Goal: Information Seeking & Learning: Learn about a topic

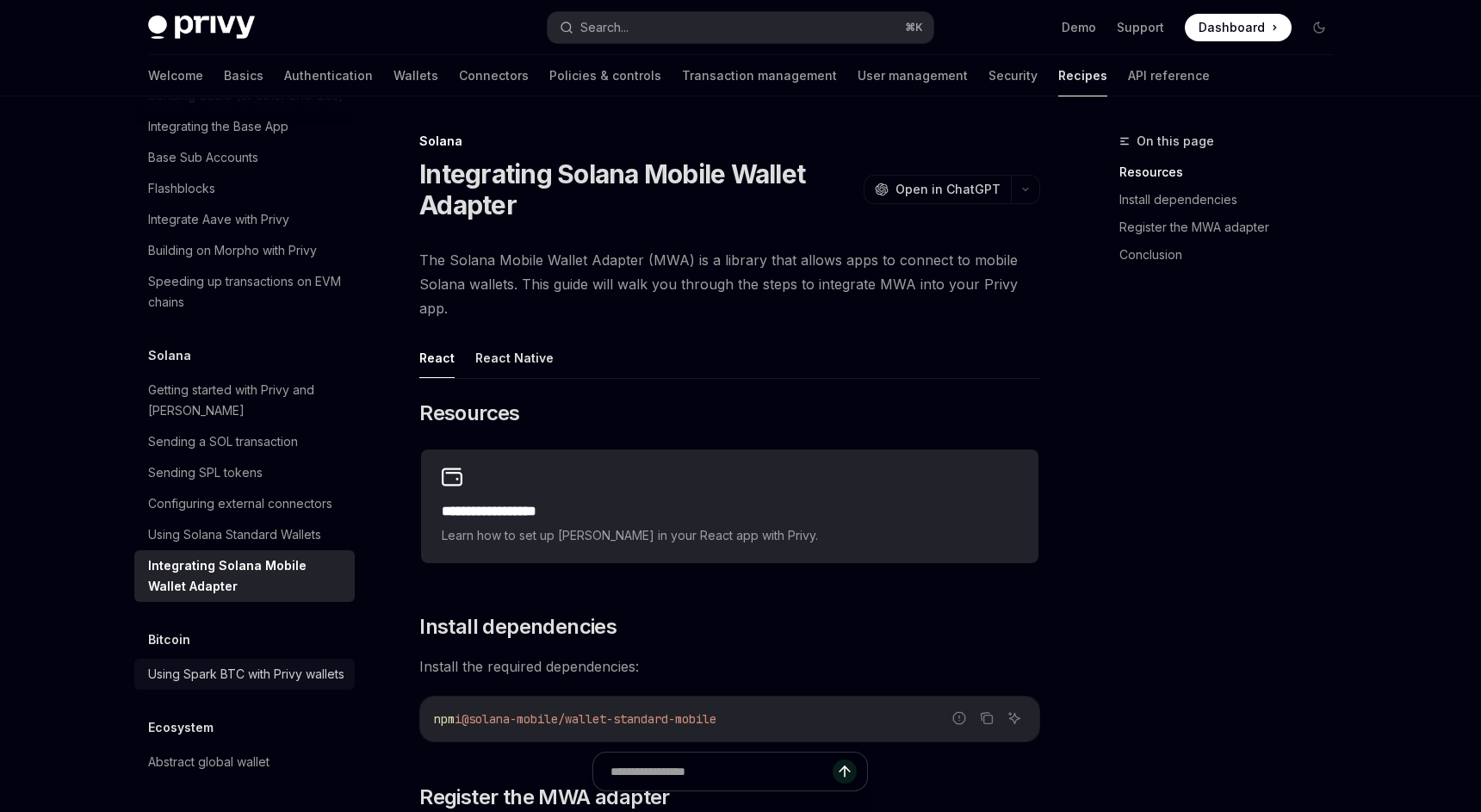
click at [187, 664] on div "Using Spark BTC with Privy wallets" at bounding box center [247, 674] width 196 height 21
type textarea "*"
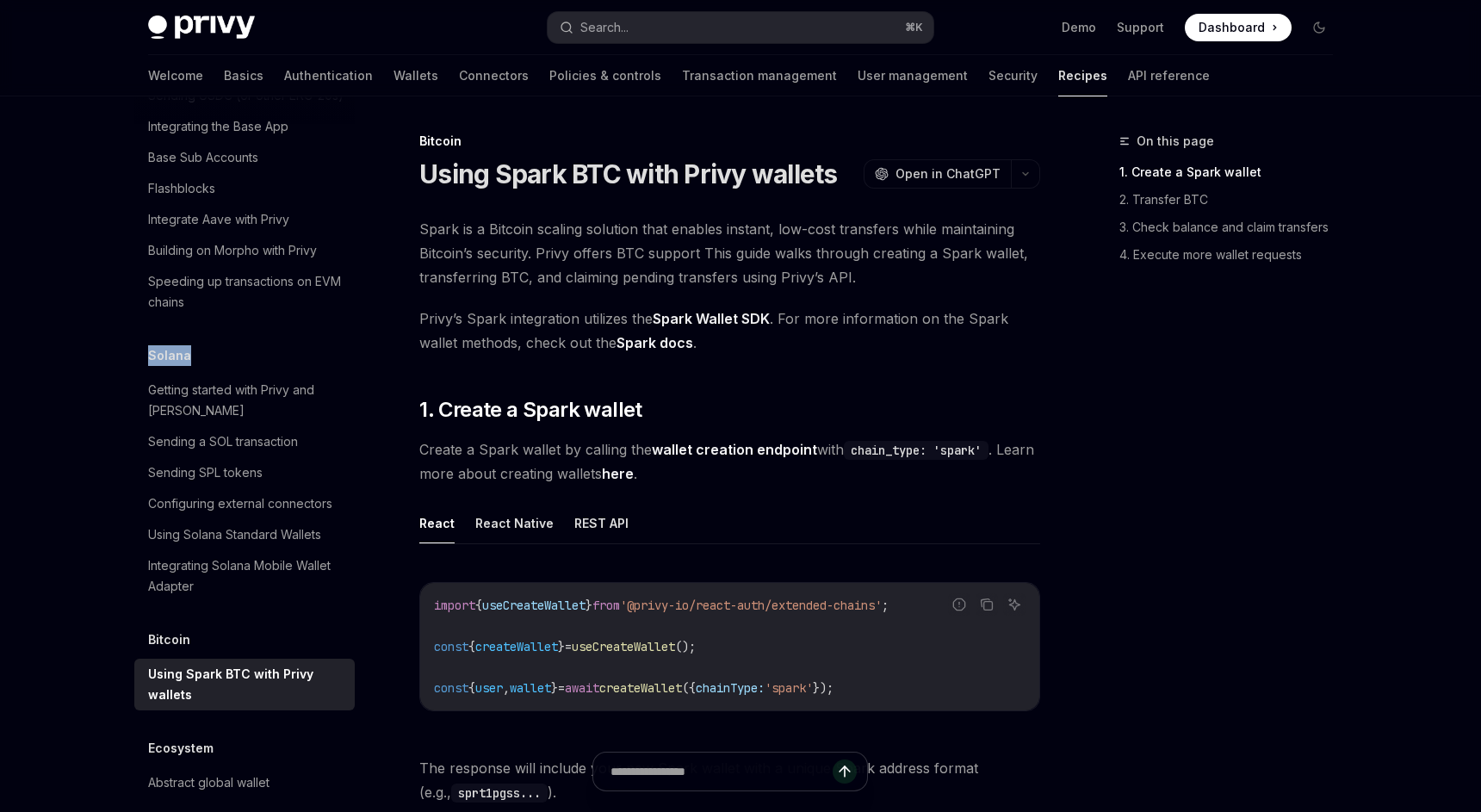
drag, startPoint x: 147, startPoint y: 335, endPoint x: 184, endPoint y: 335, distance: 37.0
click at [186, 346] on div "Solana" at bounding box center [244, 356] width 220 height 21
click at [187, 346] on h5 "Solana" at bounding box center [170, 356] width 43 height 21
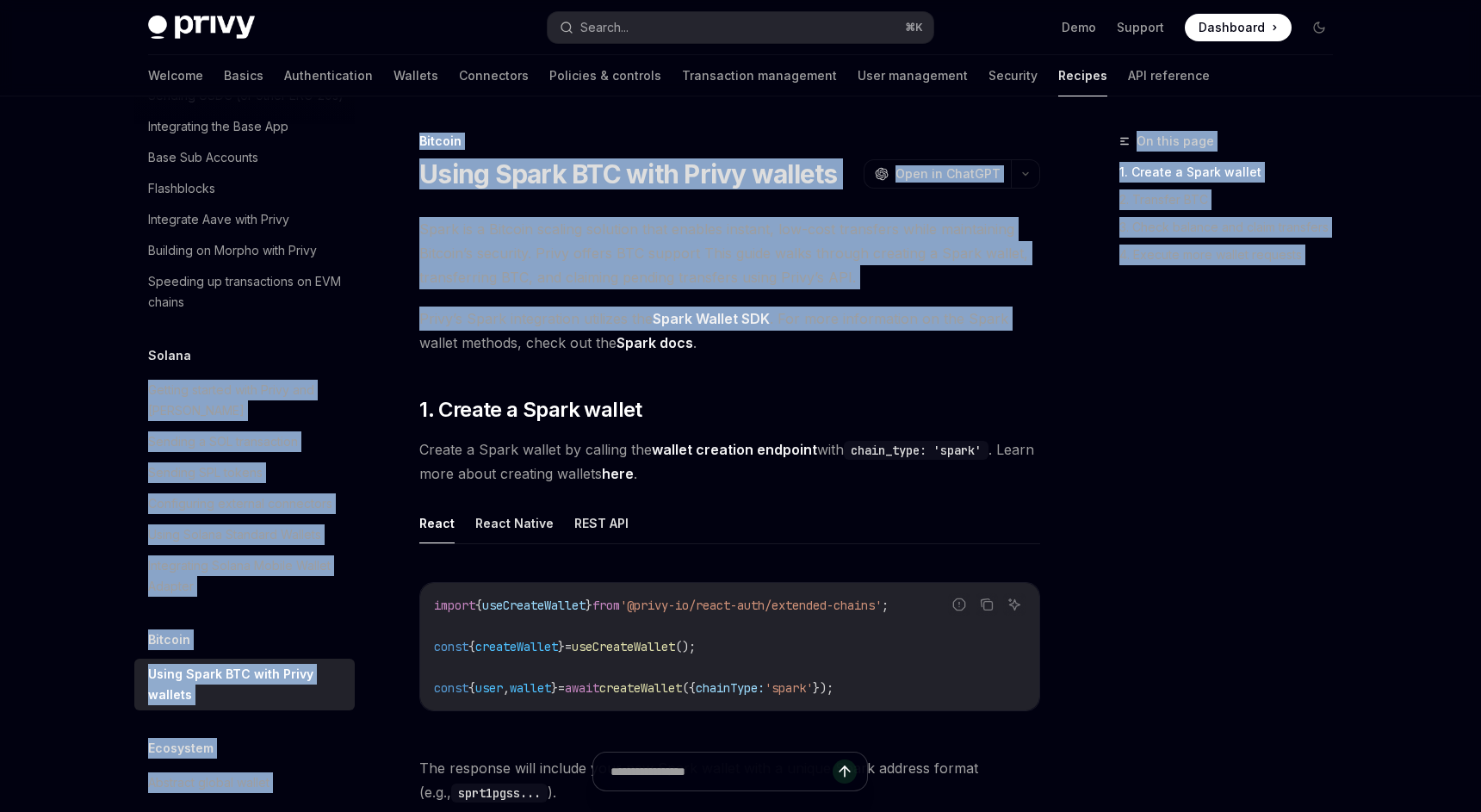
drag, startPoint x: 187, startPoint y: 335, endPoint x: 123, endPoint y: 334, distance: 64.0
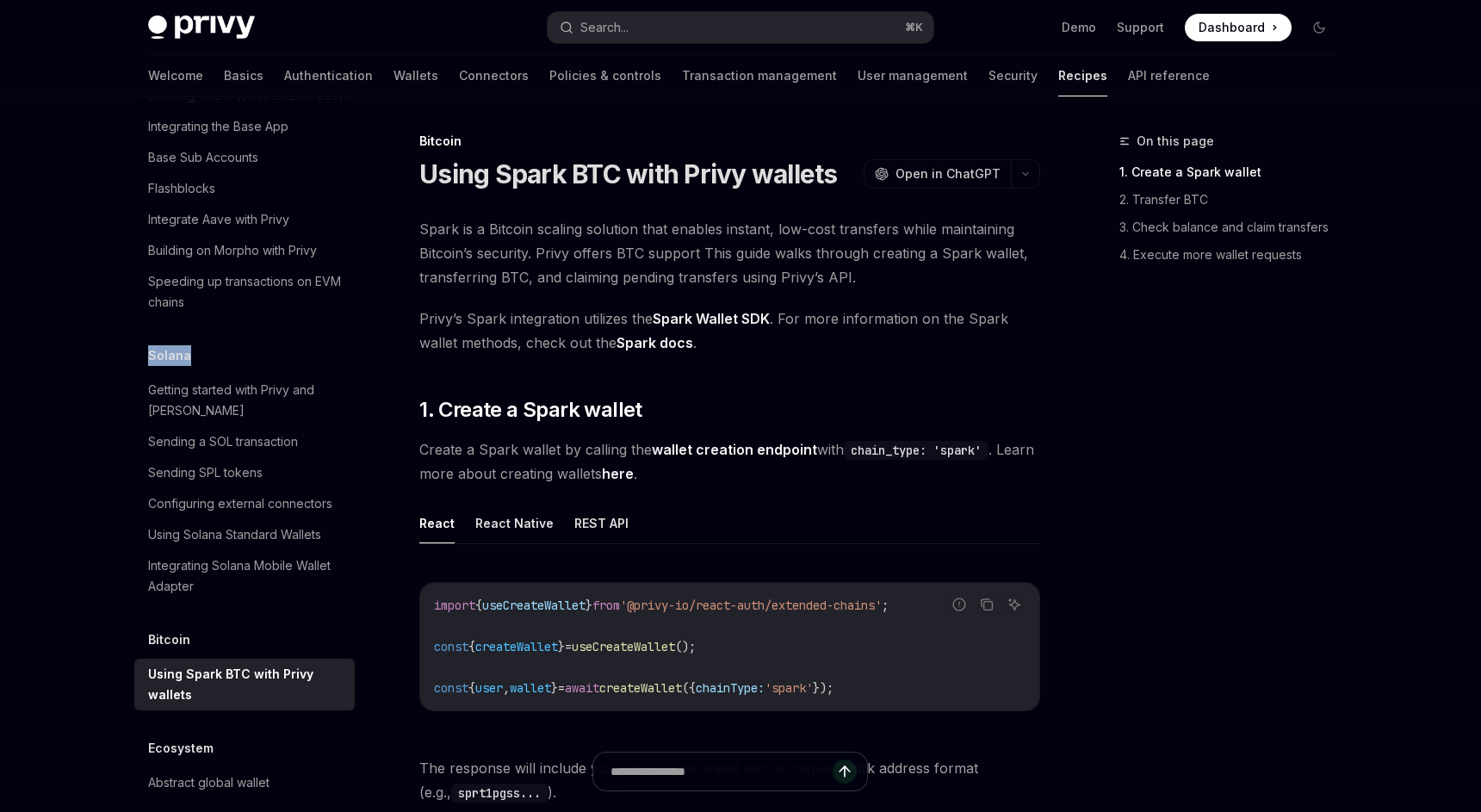
drag, startPoint x: 151, startPoint y: 331, endPoint x: 190, endPoint y: 333, distance: 39.1
click at [190, 346] on div "Solana" at bounding box center [244, 356] width 220 height 21
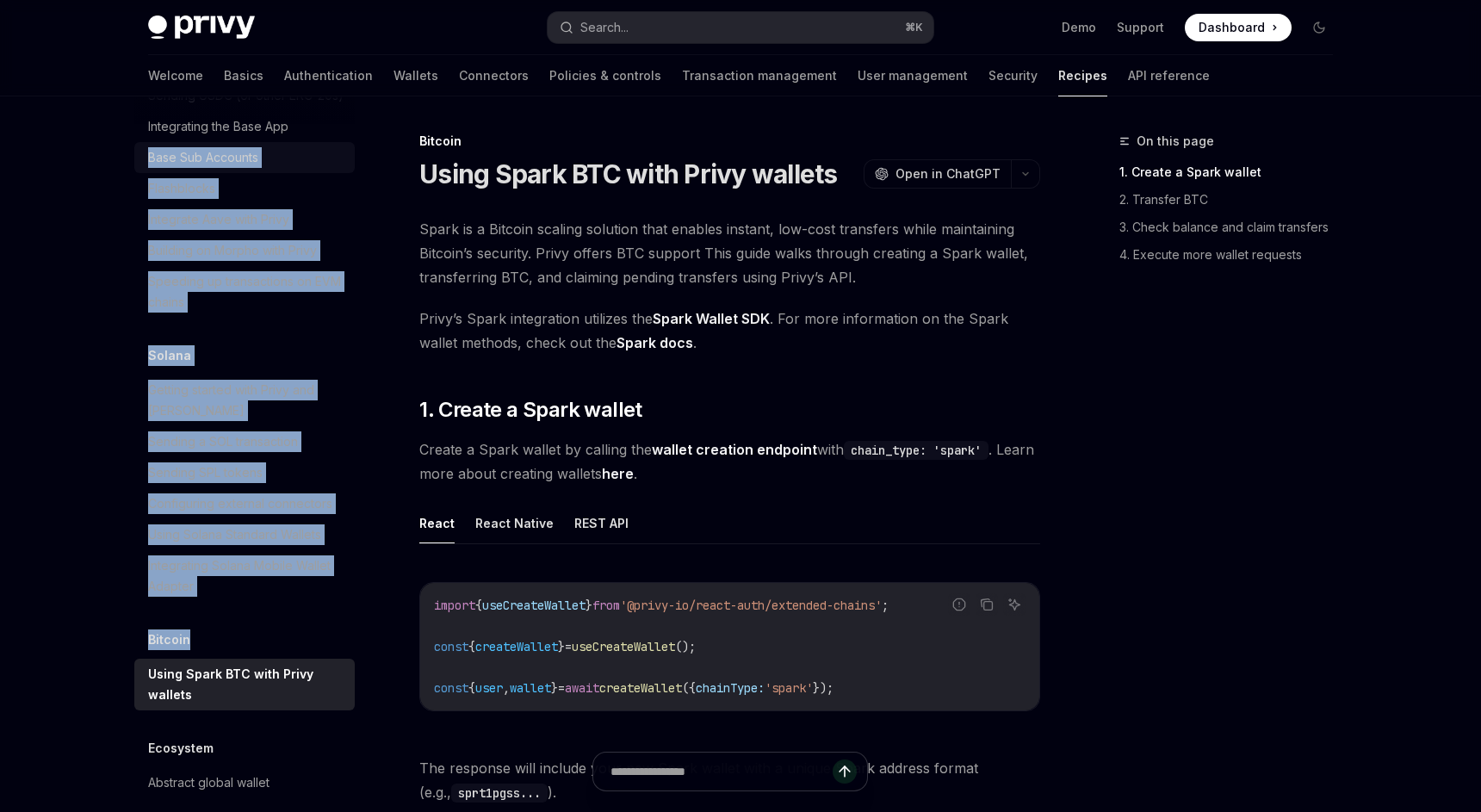
drag, startPoint x: 190, startPoint y: 617, endPoint x: 145, endPoint y: 140, distance: 479.1
